Goal: Task Accomplishment & Management: Manage account settings

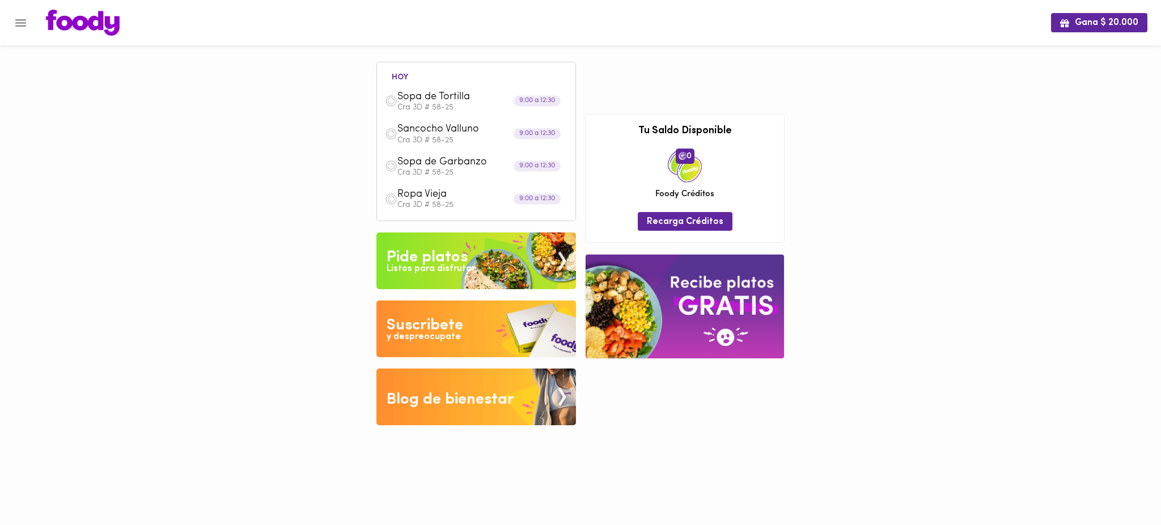
click at [423, 193] on span "Ropa Vieja" at bounding box center [463, 194] width 130 height 13
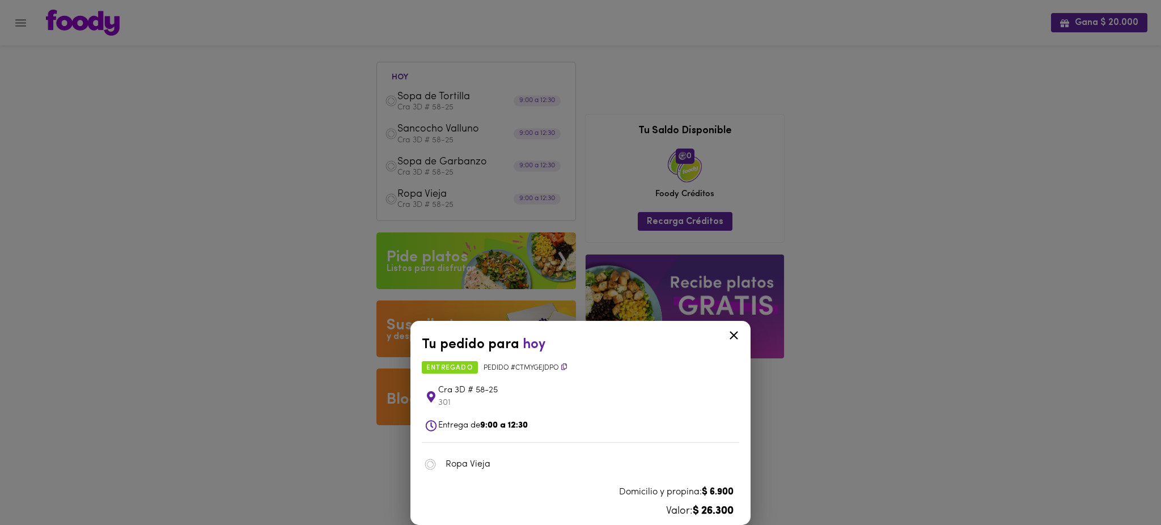
click at [736, 335] on icon at bounding box center [734, 335] width 14 height 14
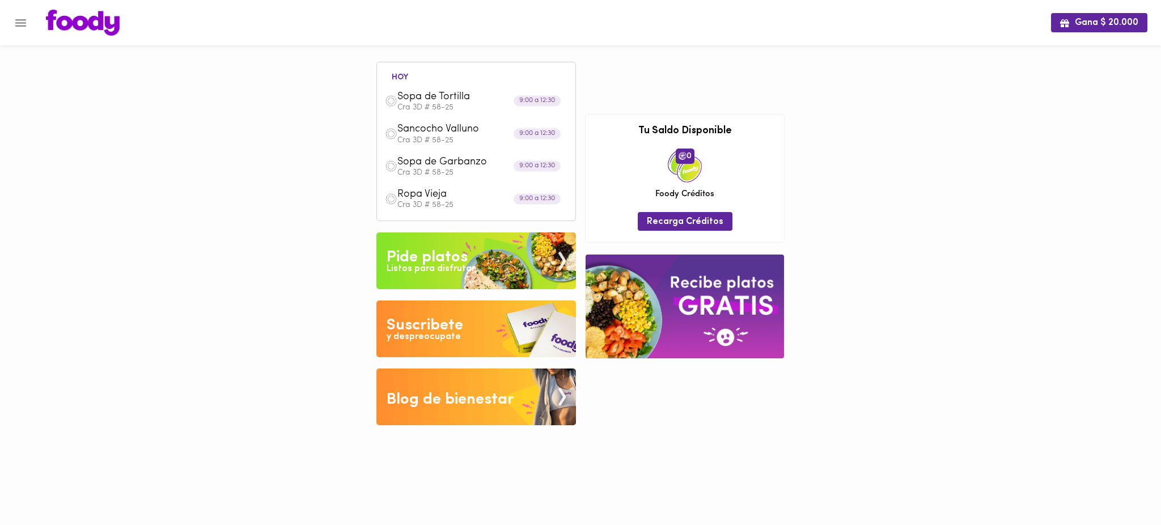
click at [425, 166] on span "Sopa de Garbanzo" at bounding box center [463, 162] width 130 height 13
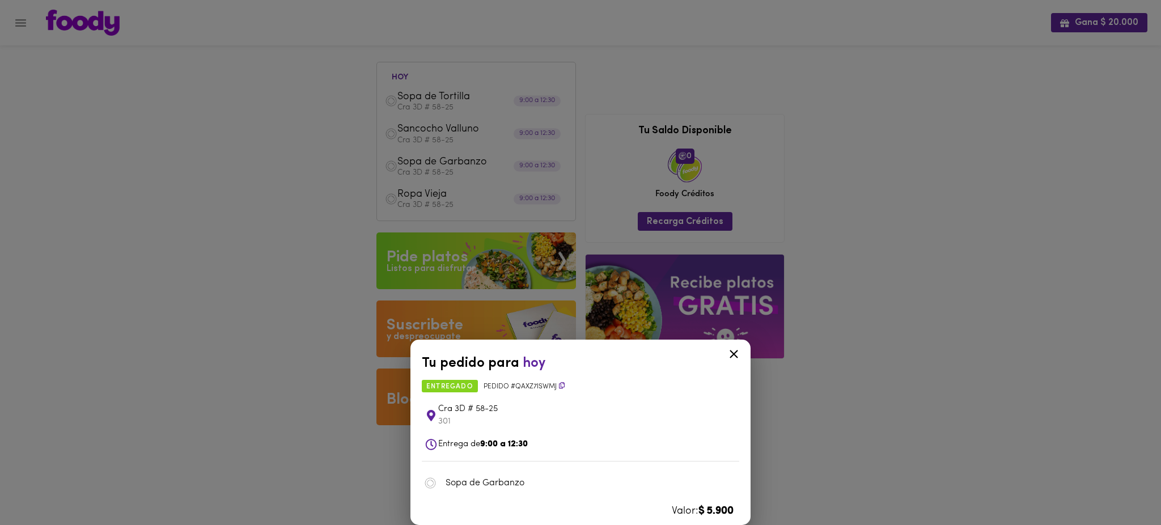
click at [734, 354] on icon at bounding box center [734, 354] width 9 height 9
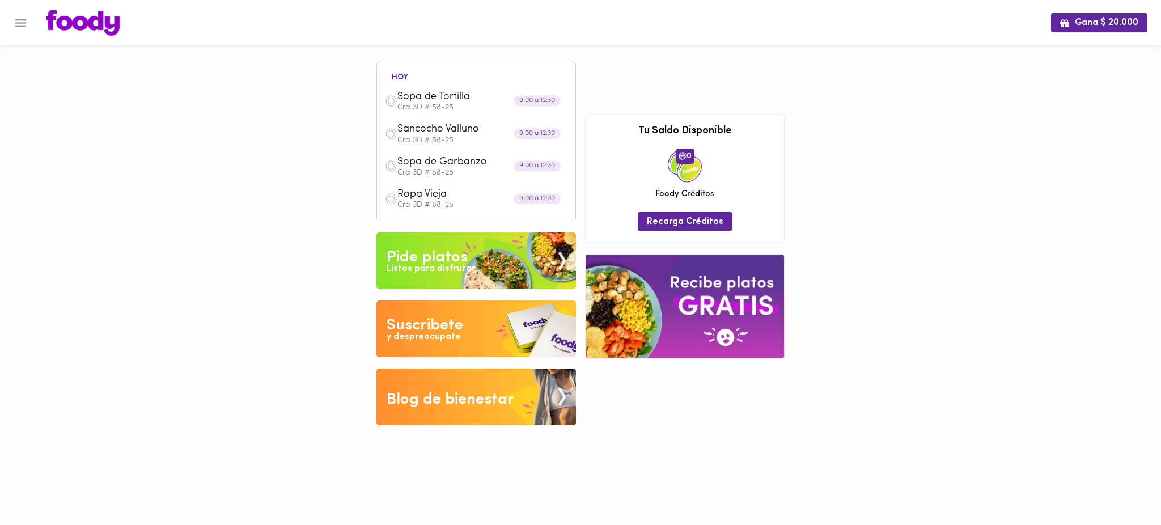
click at [434, 201] on p "Cra 3D # 58-25" at bounding box center [483, 205] width 170 height 8
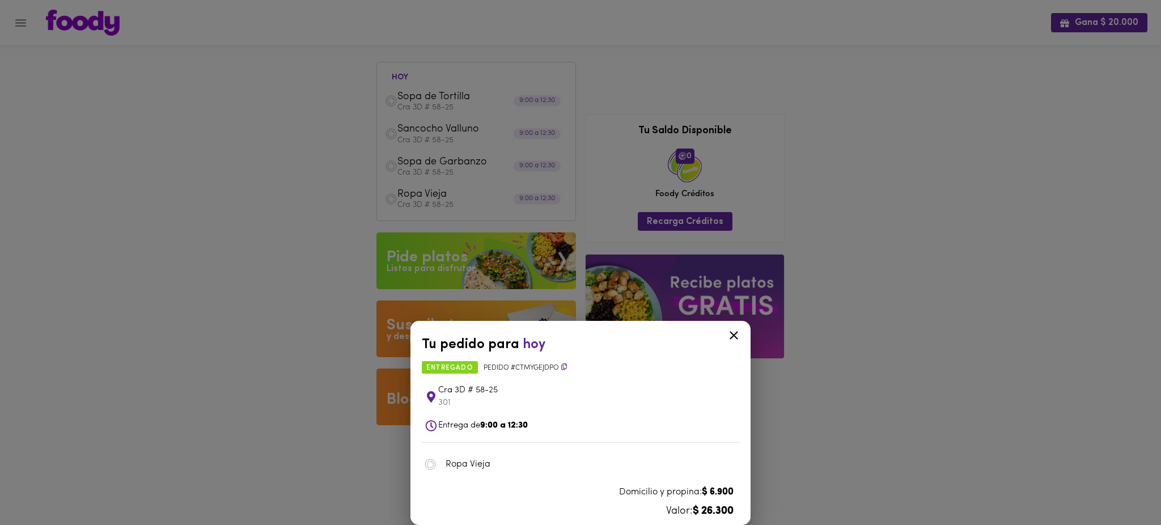
click at [945, 278] on div "Tu pedido para [DATE] entregado Pedido # CtmYgEjdpo Cra 3D # 58-25 301 Entrega …" at bounding box center [580, 262] width 1161 height 525
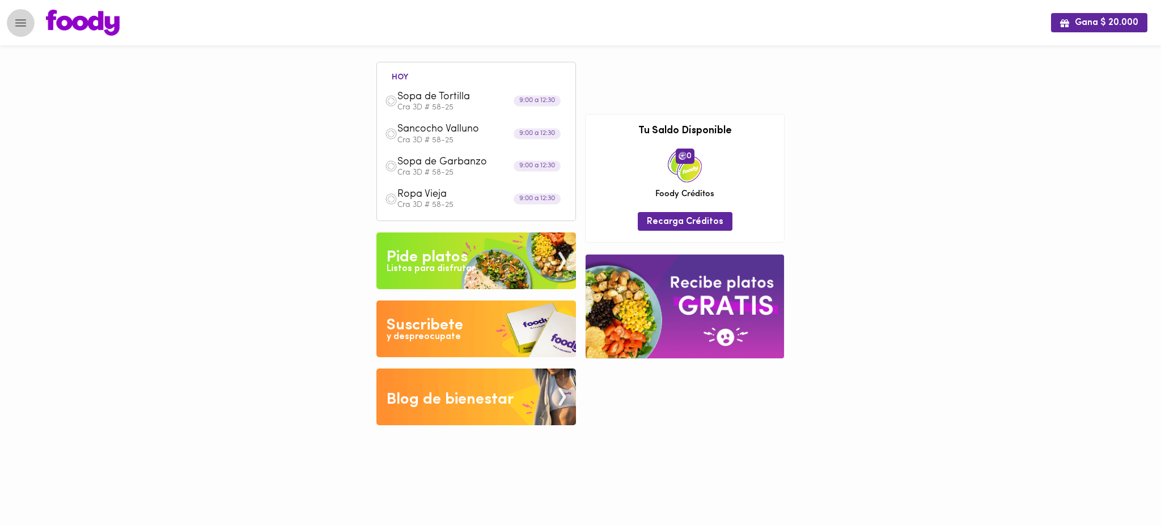
click at [31, 22] on button "Menu" at bounding box center [21, 23] width 28 height 28
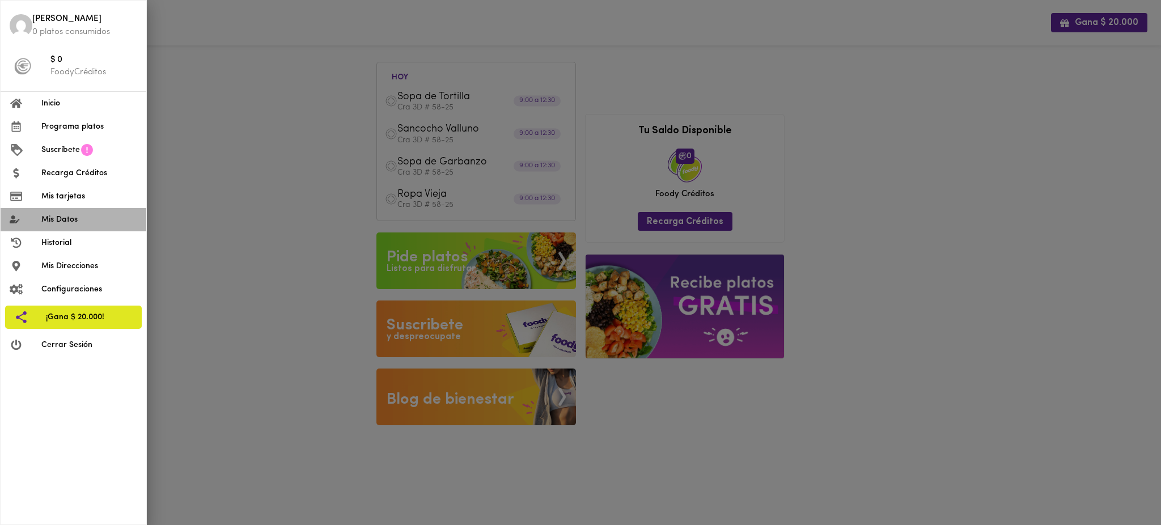
click at [70, 223] on span "Mis Datos" at bounding box center [89, 220] width 96 height 12
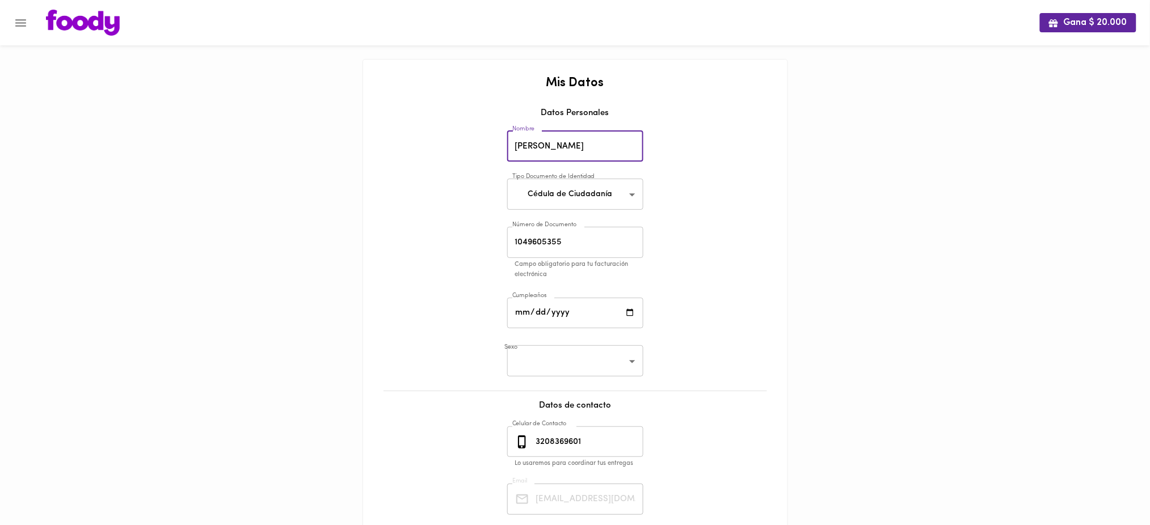
drag, startPoint x: 577, startPoint y: 141, endPoint x: 498, endPoint y: 149, distance: 79.2
click at [498, 149] on div "Mis Datos Datos Personales Nombre [PERSON_NAME] Nombre Tipo Documento de Identi…" at bounding box center [575, 340] width 402 height 527
click at [22, 19] on icon "Menu" at bounding box center [20, 22] width 11 height 7
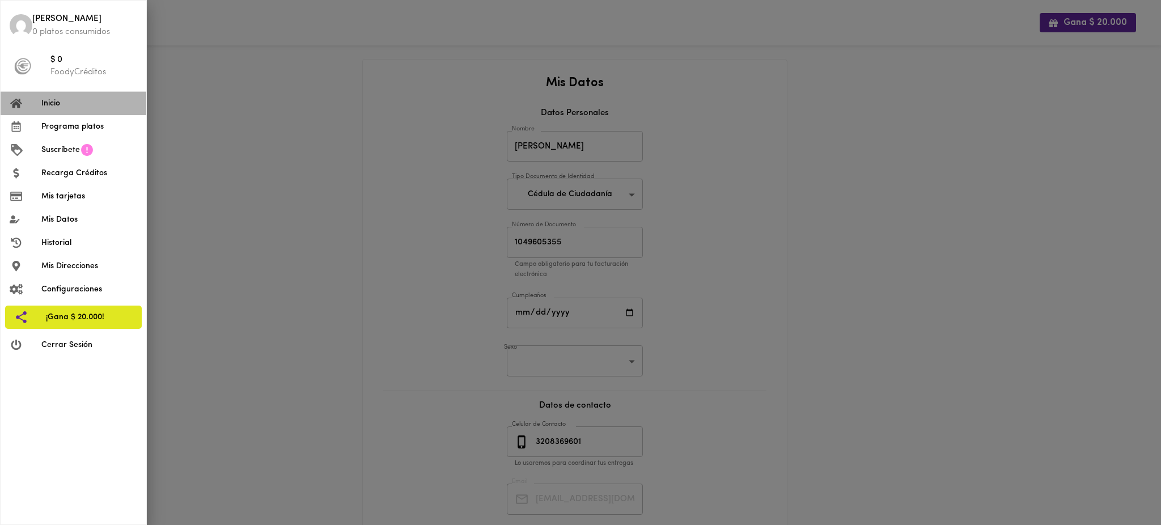
click at [61, 100] on span "Inicio" at bounding box center [89, 104] width 96 height 12
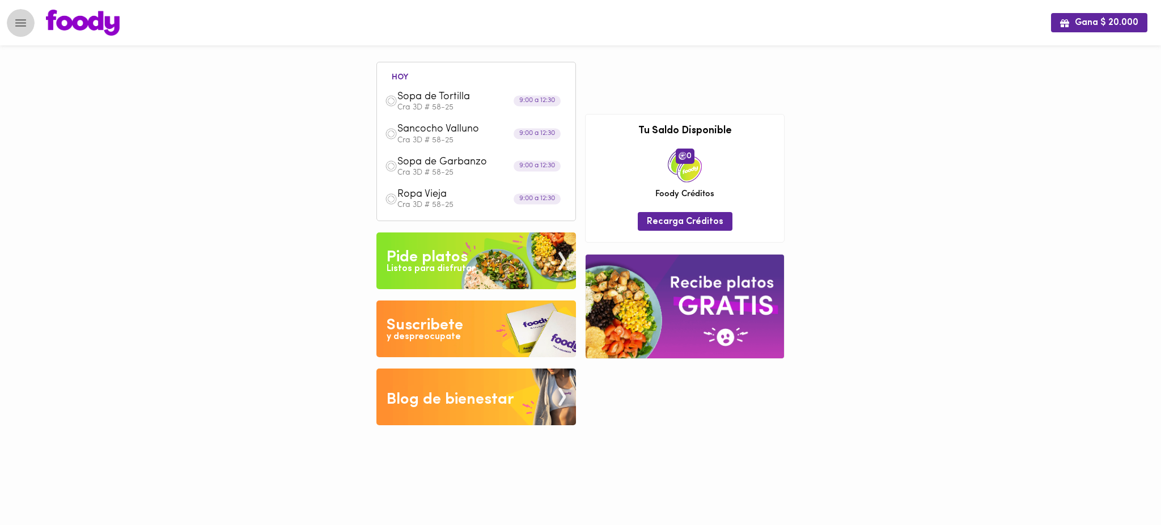
click at [15, 18] on icon "Menu" at bounding box center [21, 23] width 14 height 14
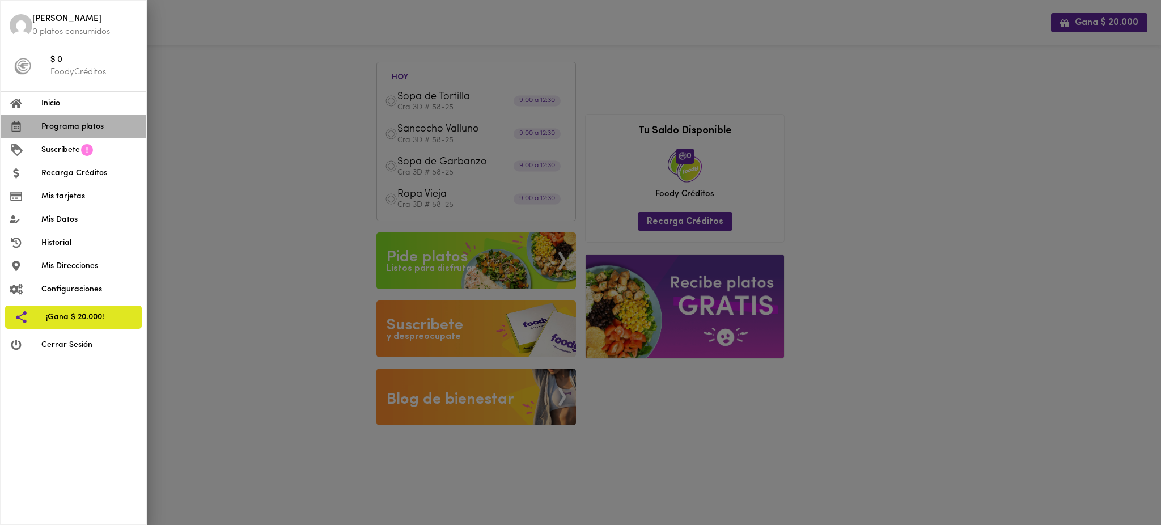
click at [54, 126] on span "Programa platos" at bounding box center [89, 127] width 96 height 12
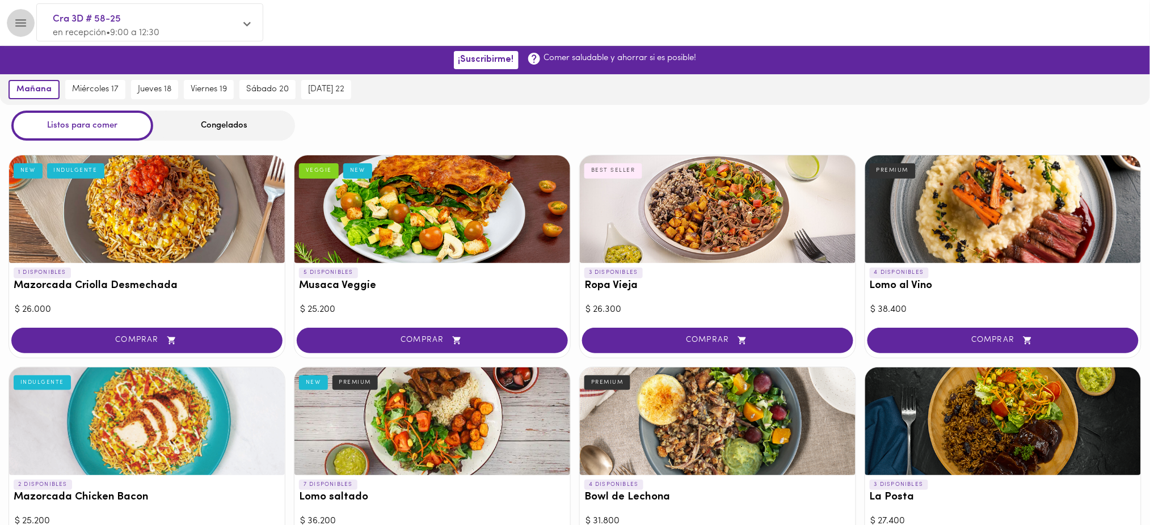
click at [23, 19] on icon "Menu" at bounding box center [20, 22] width 11 height 7
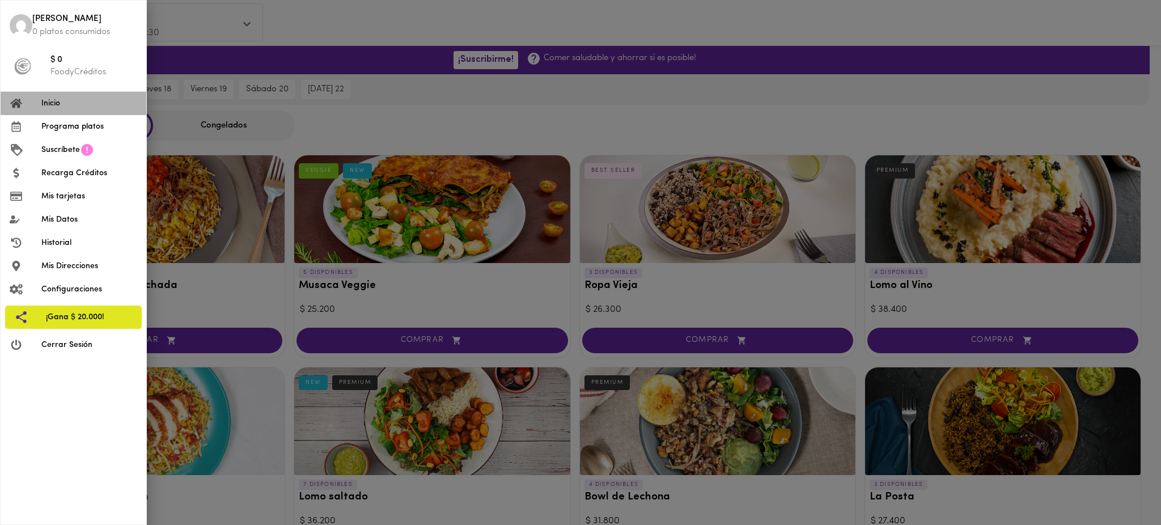
click at [53, 103] on span "Inicio" at bounding box center [89, 104] width 96 height 12
